Goal: Task Accomplishment & Management: Manage account settings

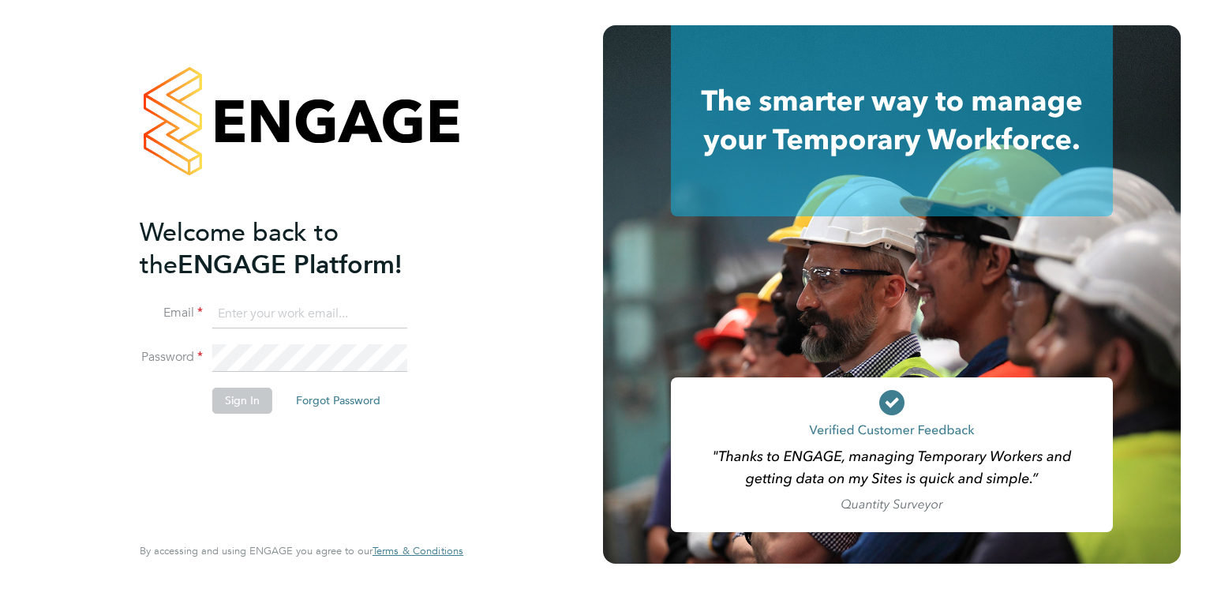
type input "[PERSON_NAME][EMAIL_ADDRESS][DOMAIN_NAME]"
click at [222, 391] on button "Sign In" at bounding box center [242, 400] width 60 height 25
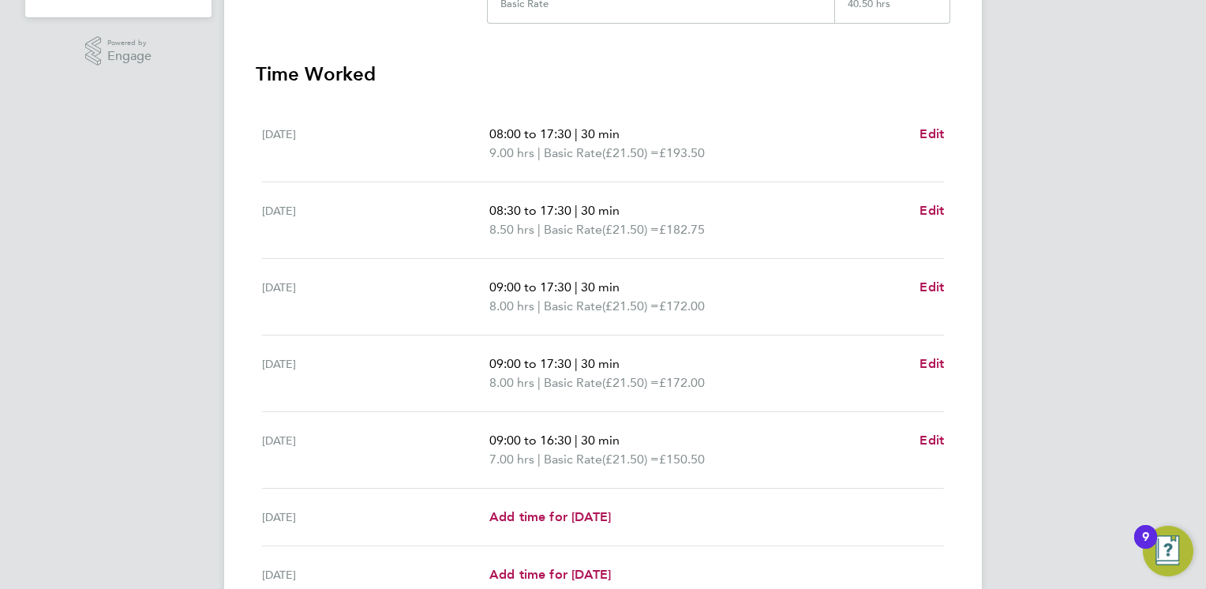
scroll to position [562, 0]
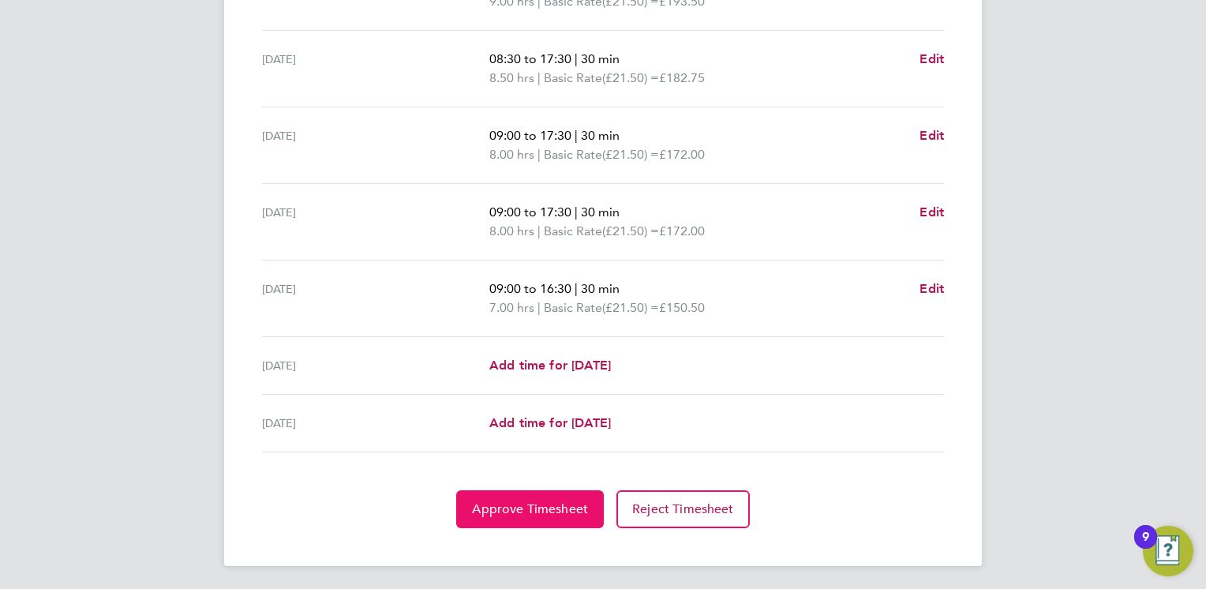
click at [500, 505] on span "Approve Timesheet" at bounding box center [530, 509] width 116 height 16
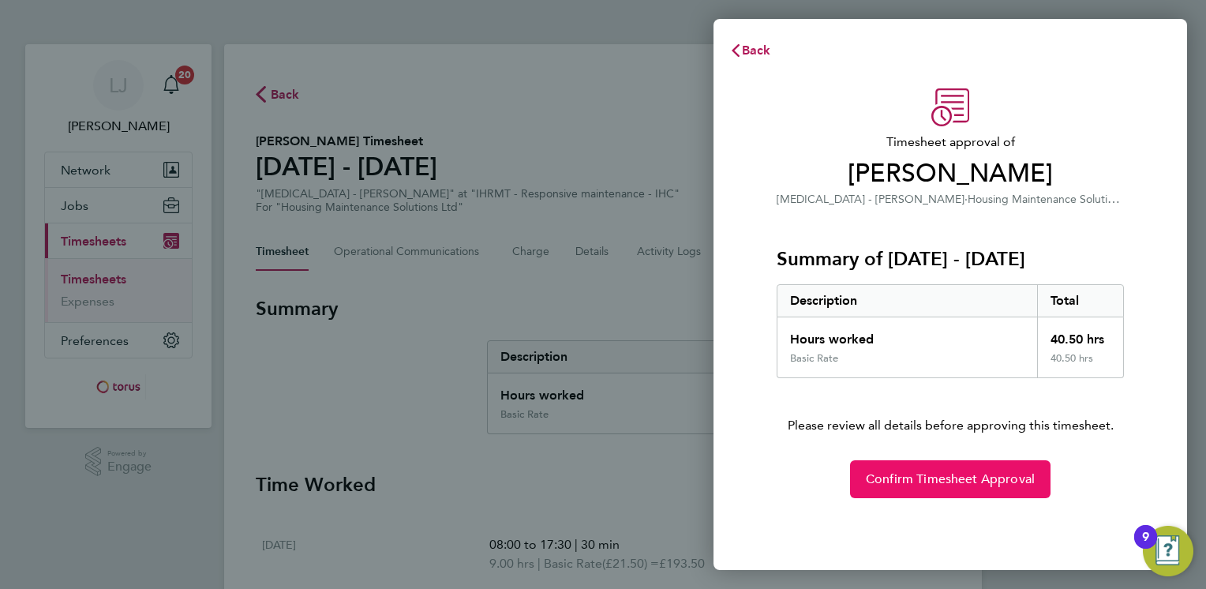
click at [950, 478] on span "Confirm Timesheet Approval" at bounding box center [950, 479] width 169 height 16
